Goal: Task Accomplishment & Management: Manage account settings

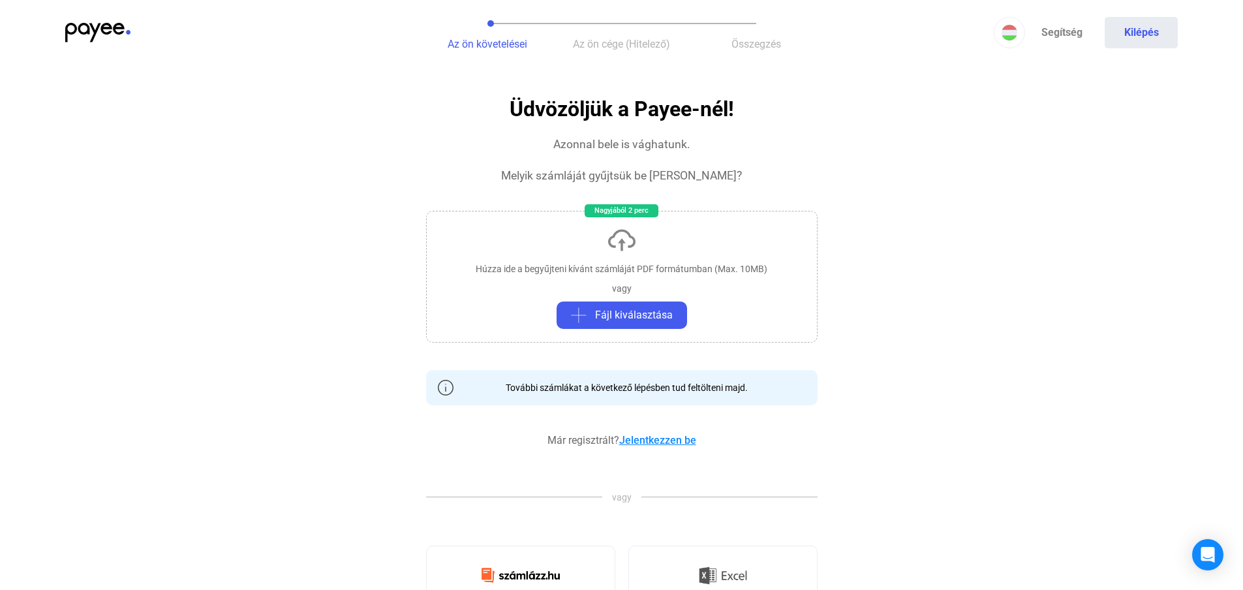
click at [675, 441] on link "Jelentkezzen be" at bounding box center [657, 440] width 77 height 12
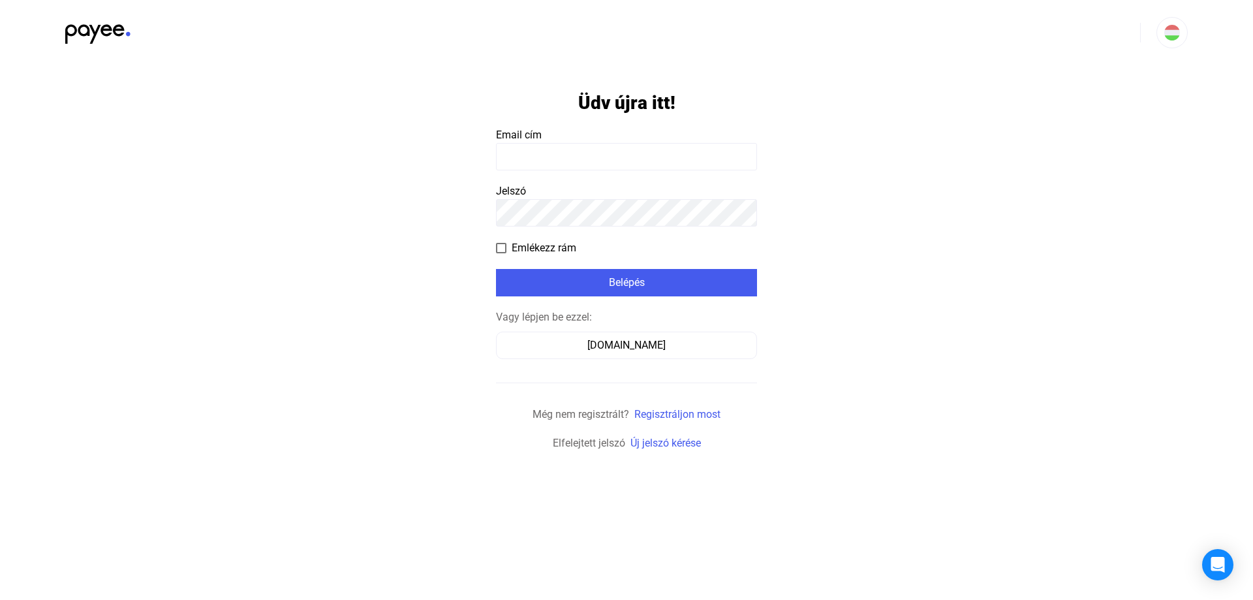
click at [624, 147] on input at bounding box center [626, 156] width 261 height 27
click at [566, 155] on input at bounding box center [626, 156] width 261 height 27
type input "**********"
click at [551, 249] on span "Emlékezz rám" at bounding box center [544, 248] width 65 height 16
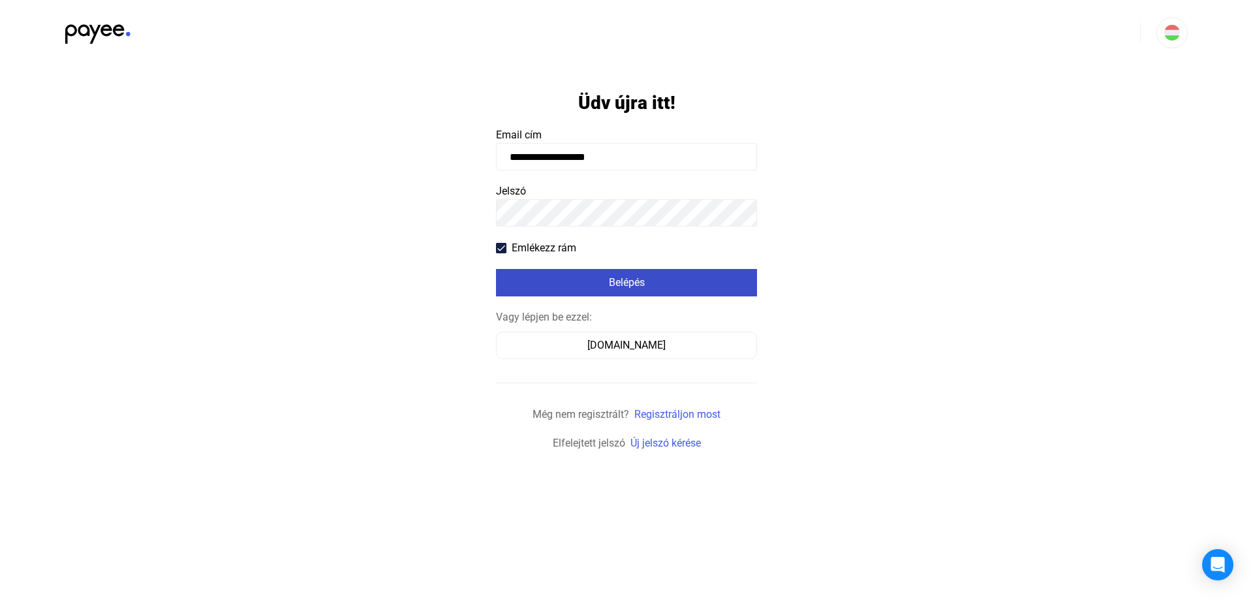
click at [598, 286] on div "Belépés" at bounding box center [626, 283] width 253 height 16
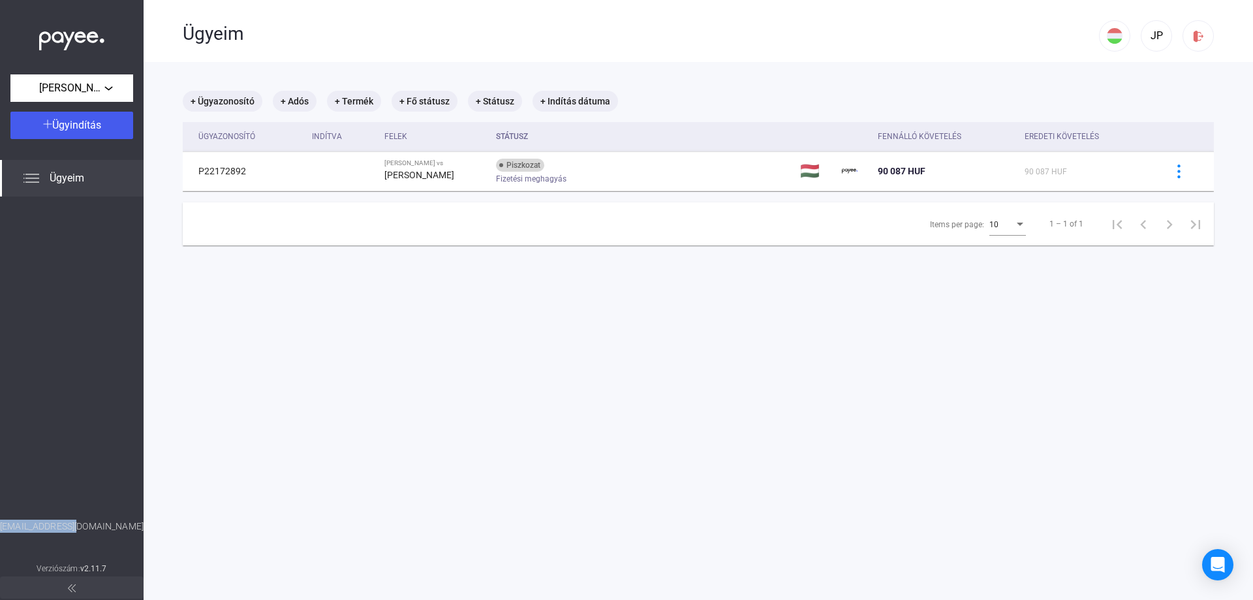
drag, startPoint x: 35, startPoint y: 525, endPoint x: 111, endPoint y: 531, distance: 75.9
click at [111, 531] on div "[EMAIL_ADDRESS][DOMAIN_NAME]" at bounding box center [72, 539] width 144 height 41
copy div "[EMAIL_ADDRESS][DOMAIN_NAME]"
